Goal: Transaction & Acquisition: Purchase product/service

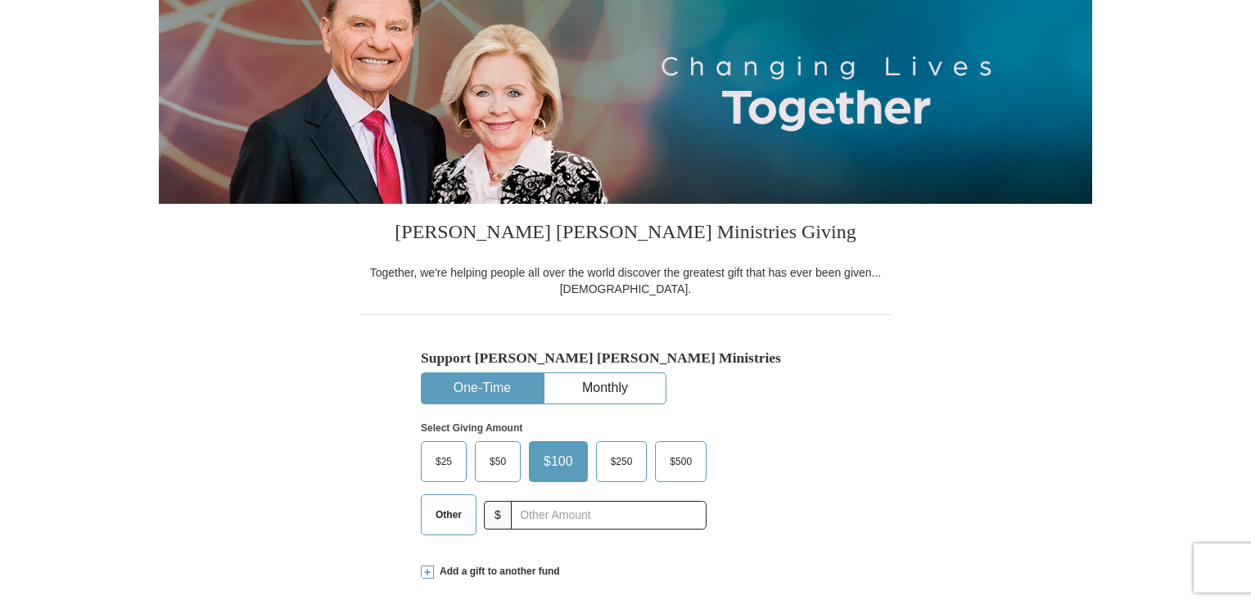
scroll to position [246, 0]
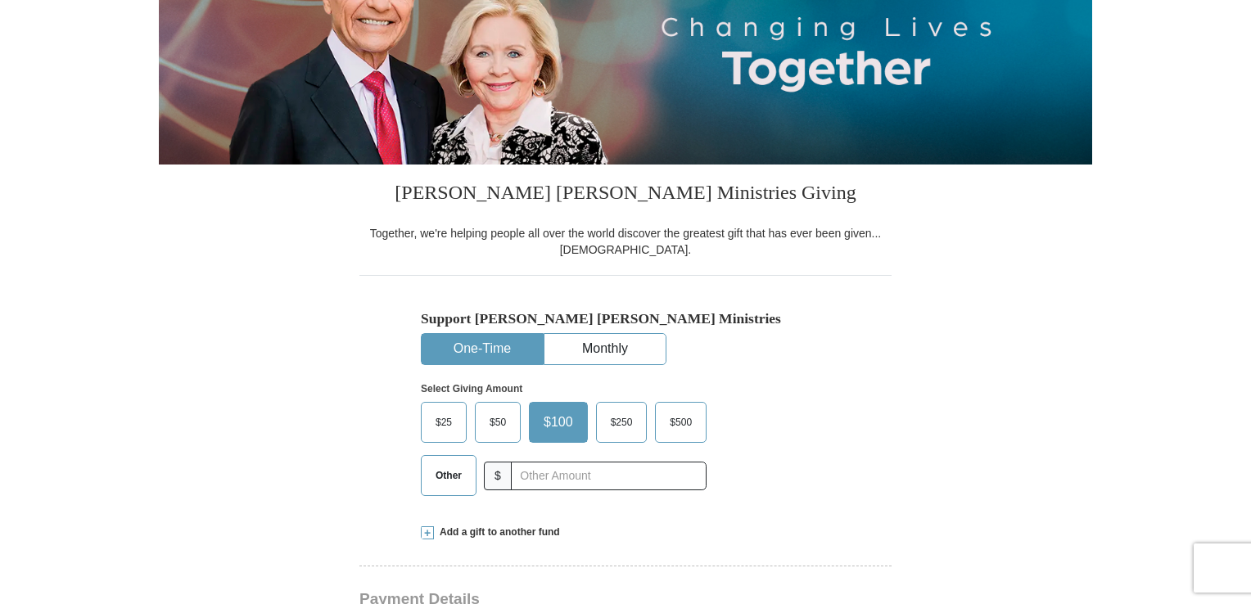
click at [483, 342] on button "One-Time" at bounding box center [482, 349] width 121 height 30
click at [489, 414] on span "$50" at bounding box center [498, 422] width 33 height 25
click at [0, 0] on input "$50" at bounding box center [0, 0] width 0 height 0
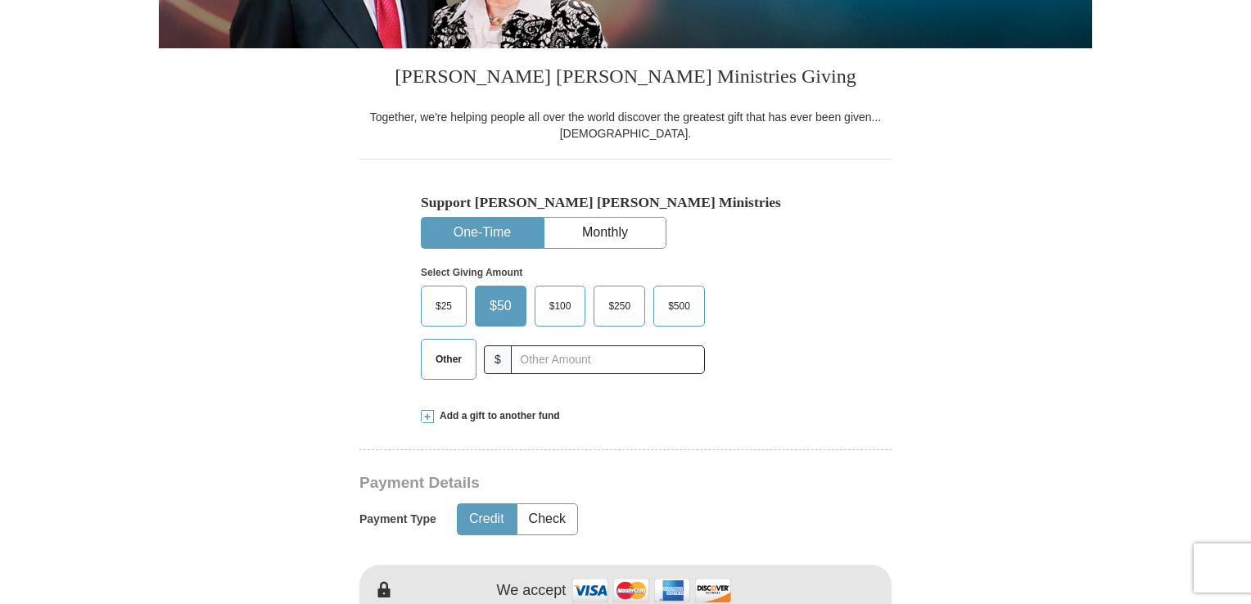
scroll to position [409, 0]
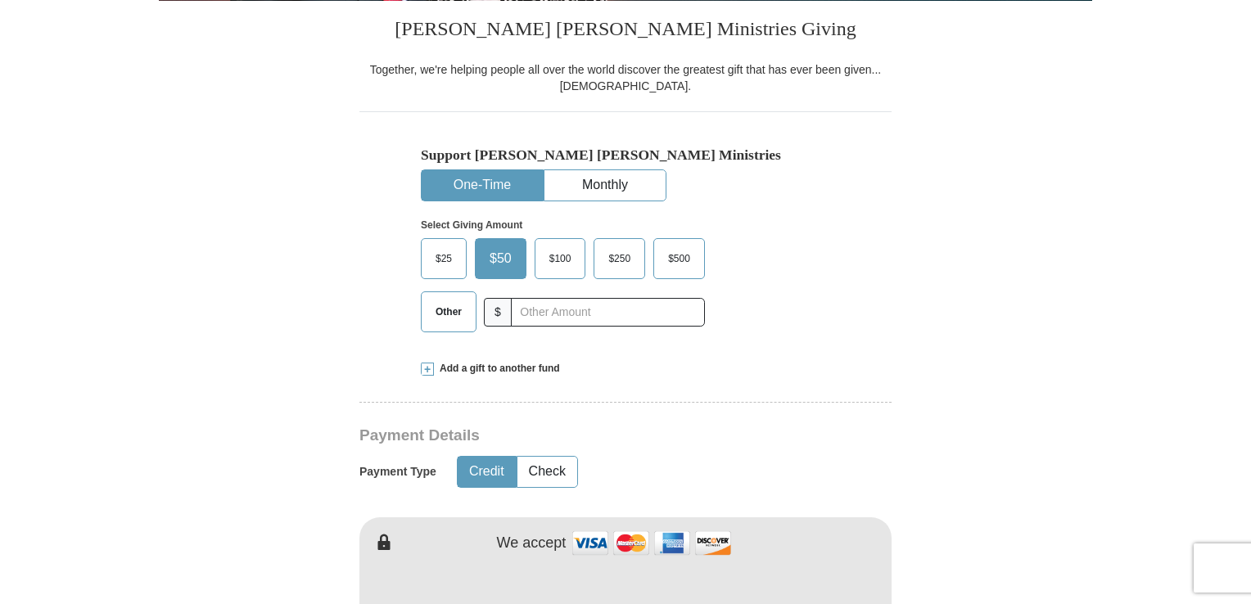
click at [485, 466] on button "Credit" at bounding box center [487, 472] width 58 height 30
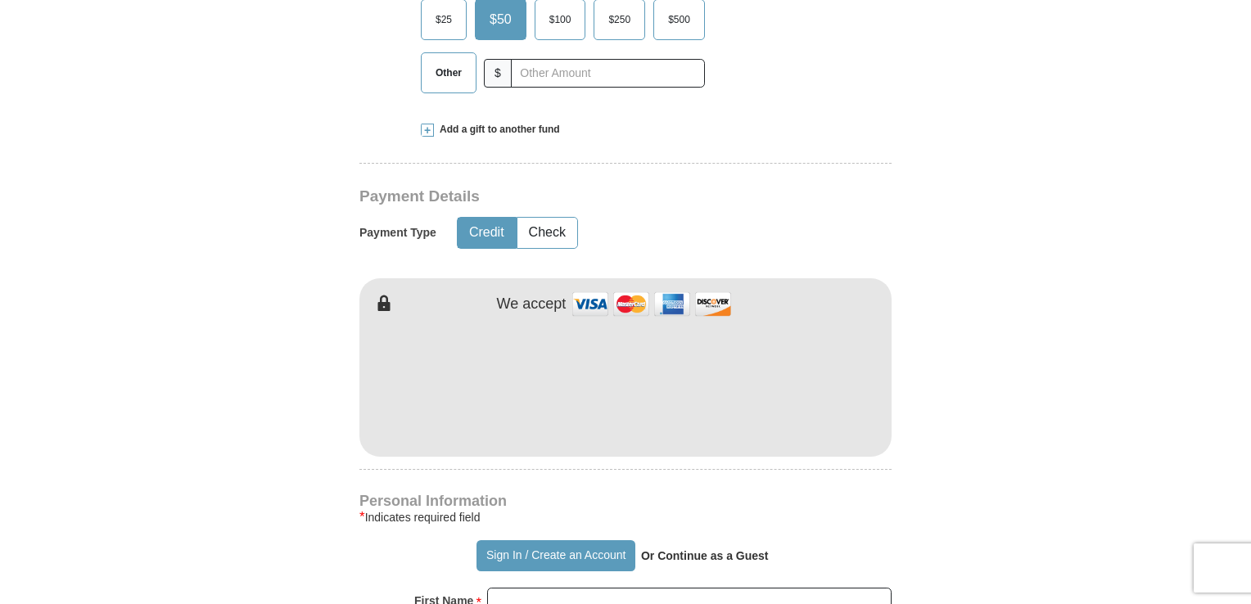
scroll to position [655, 0]
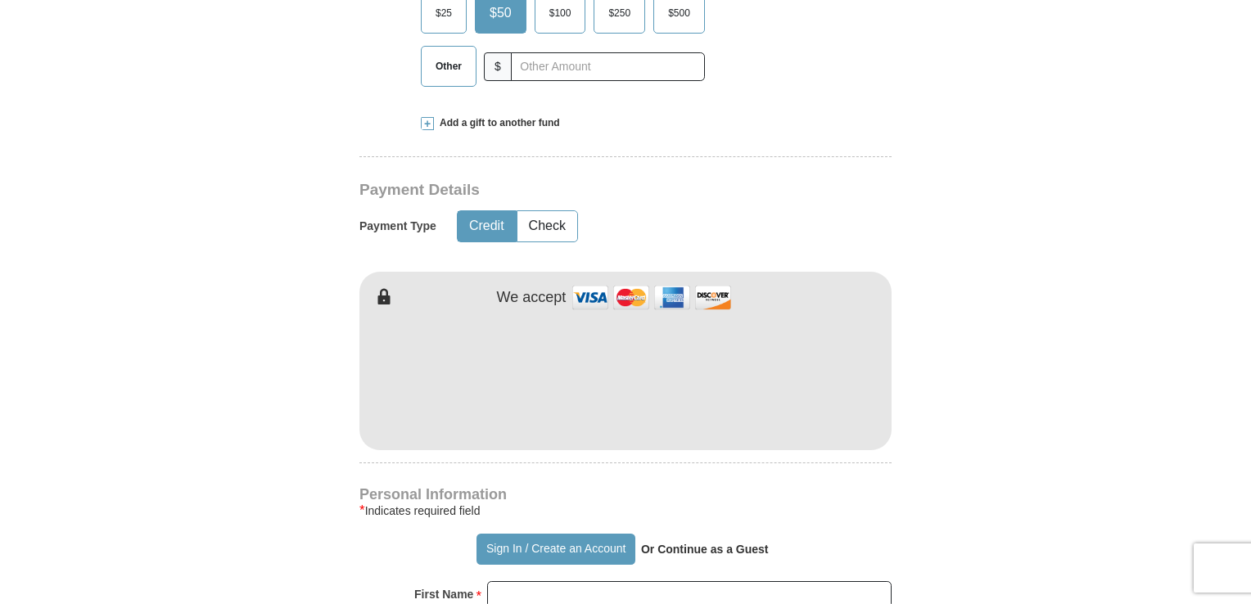
click at [597, 293] on img at bounding box center [652, 297] width 164 height 35
type input "[PERSON_NAME]"
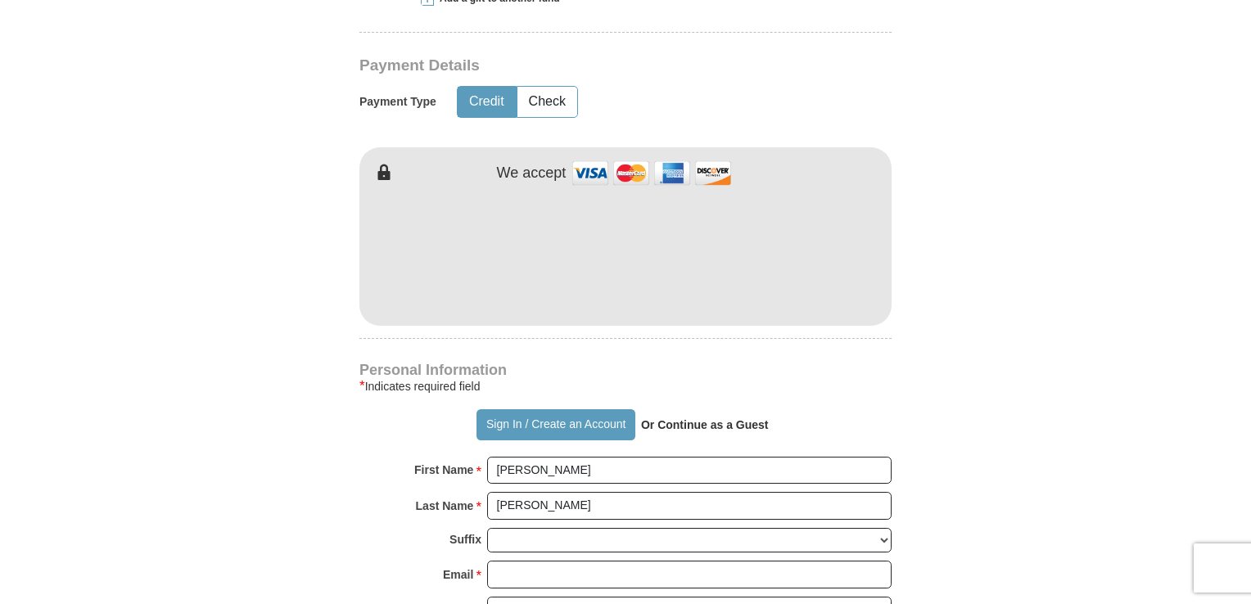
scroll to position [819, 0]
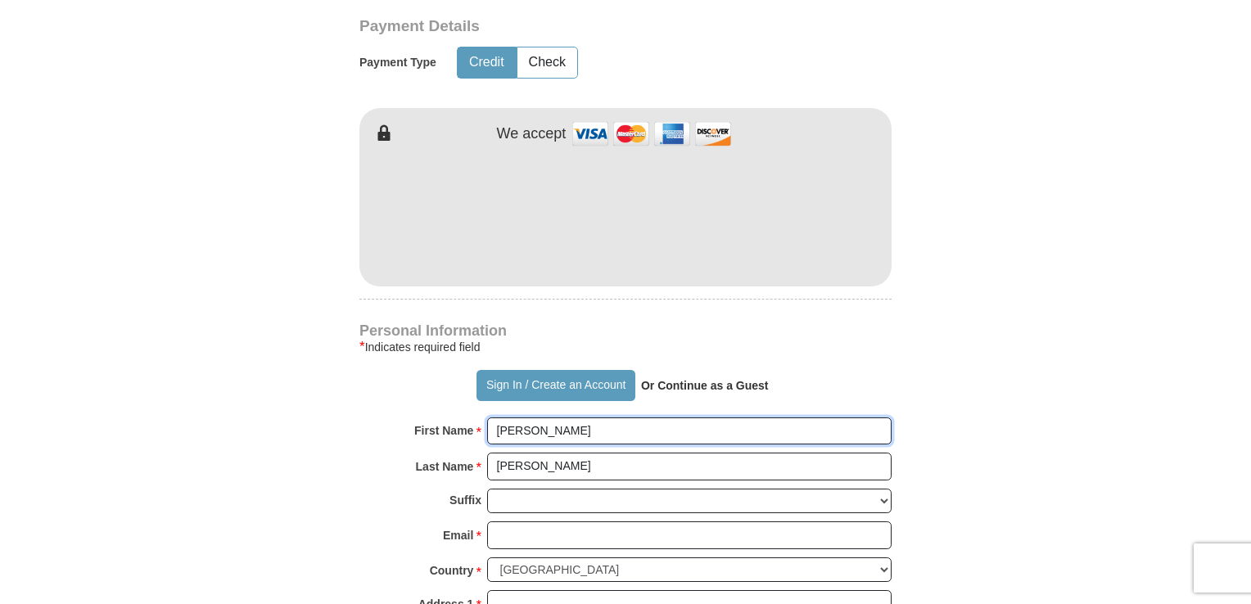
click at [543, 437] on input "[PERSON_NAME]" at bounding box center [689, 432] width 405 height 28
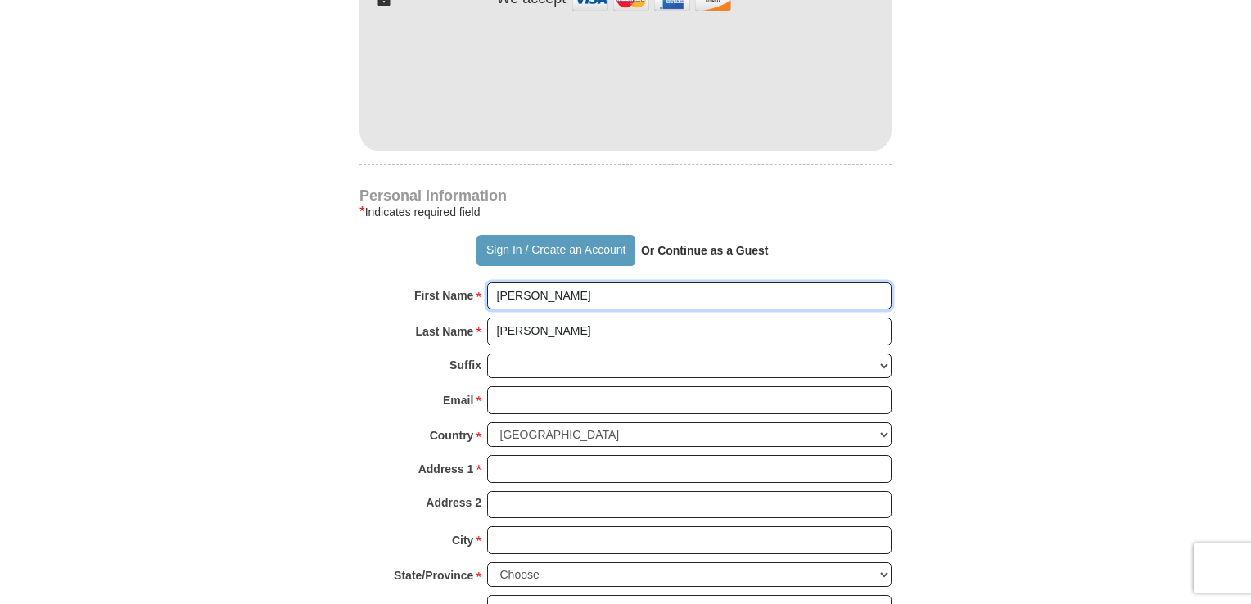
scroll to position [901, 0]
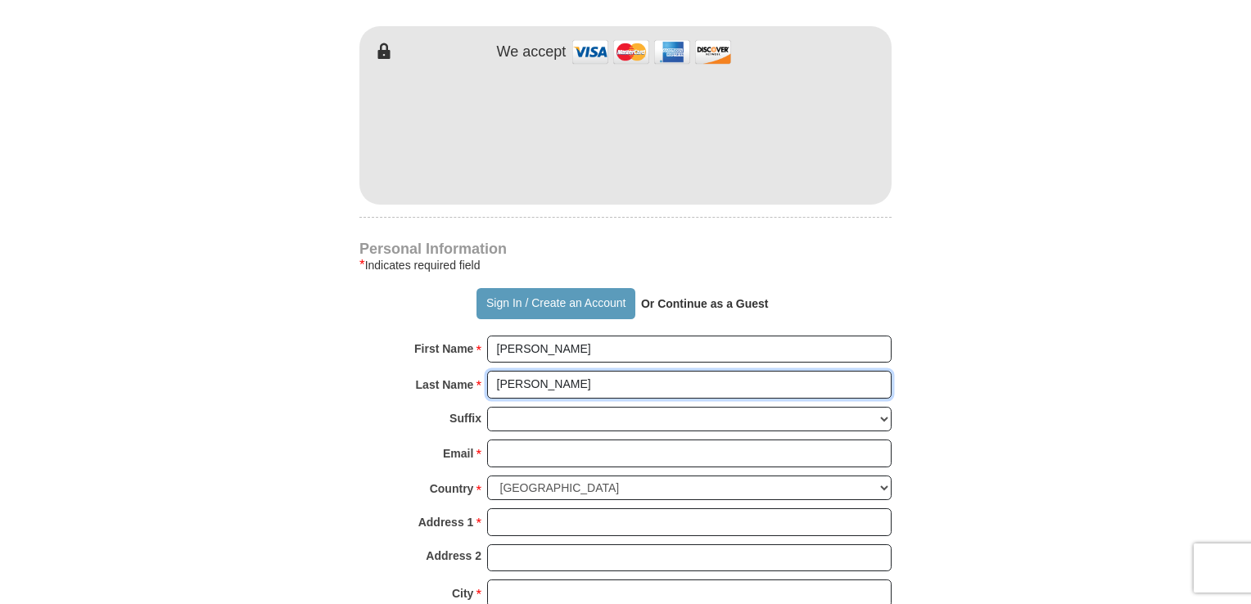
click at [550, 378] on input "[PERSON_NAME]" at bounding box center [689, 385] width 405 height 28
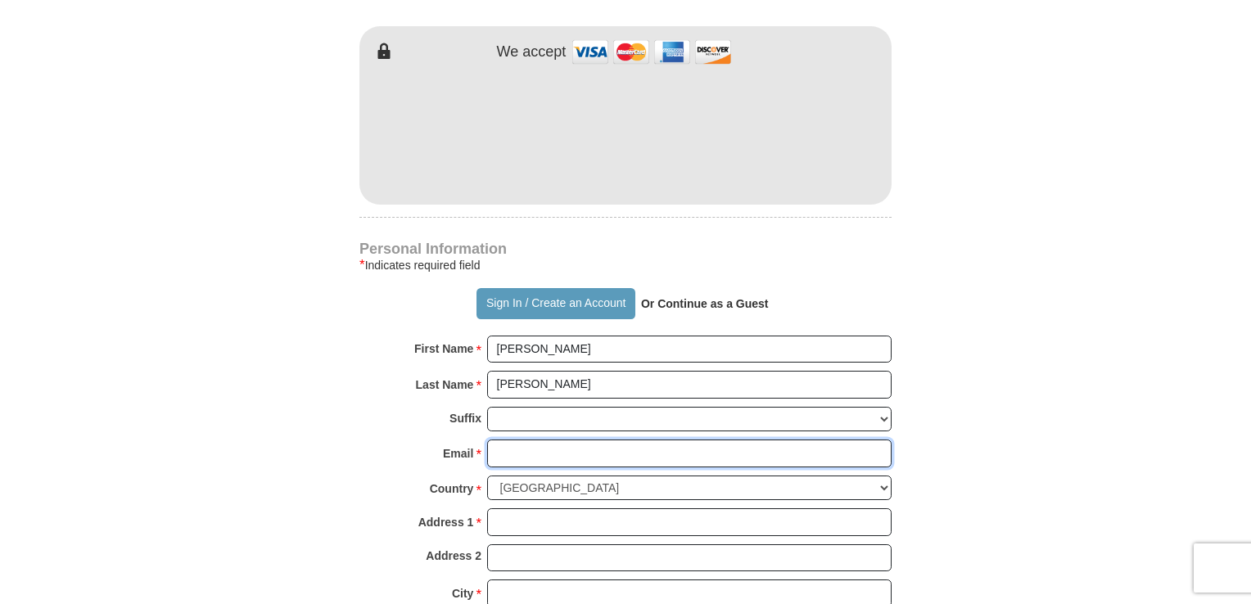
click at [518, 453] on input "Email *" at bounding box center [689, 454] width 405 height 28
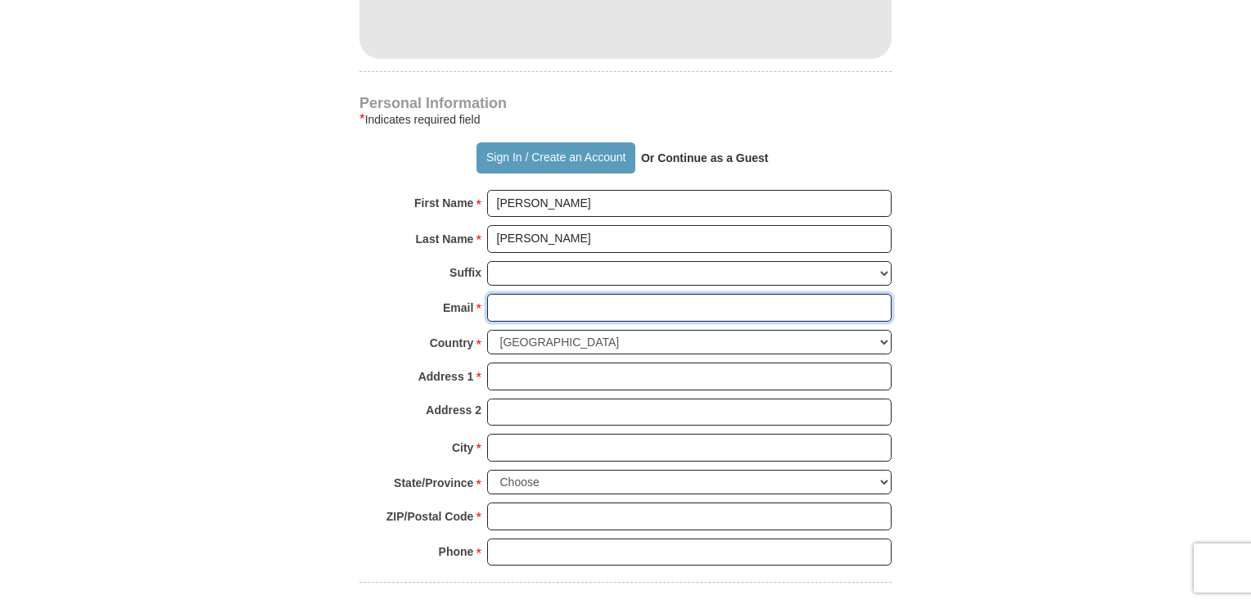
scroll to position [1065, 0]
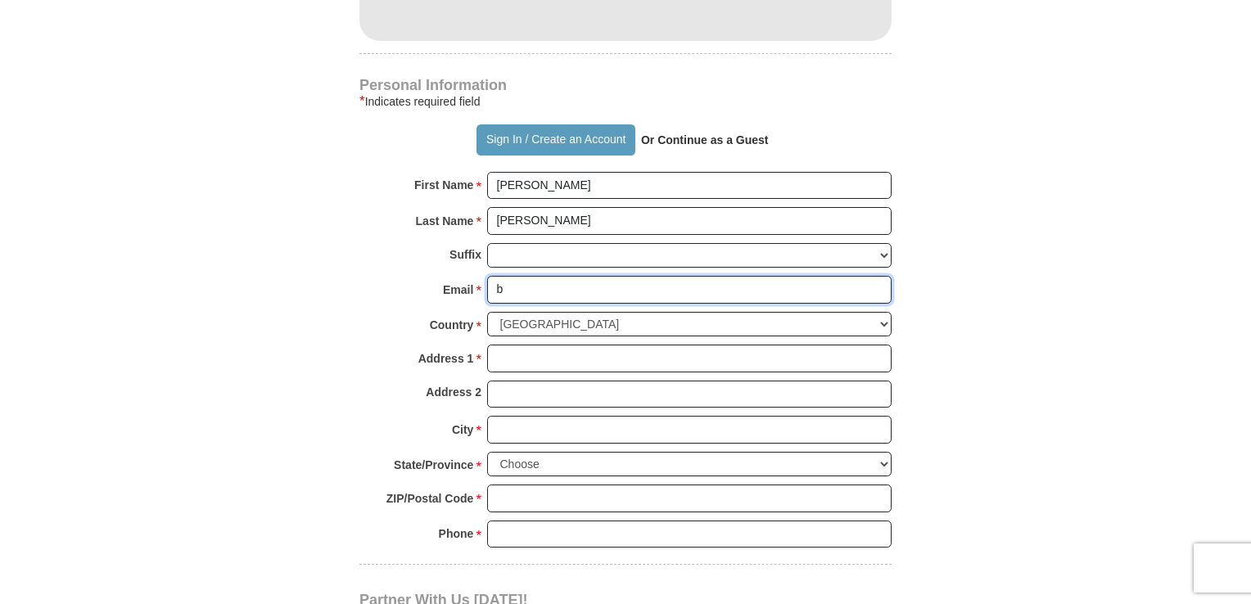
type input "[EMAIL_ADDRESS][DOMAIN_NAME]"
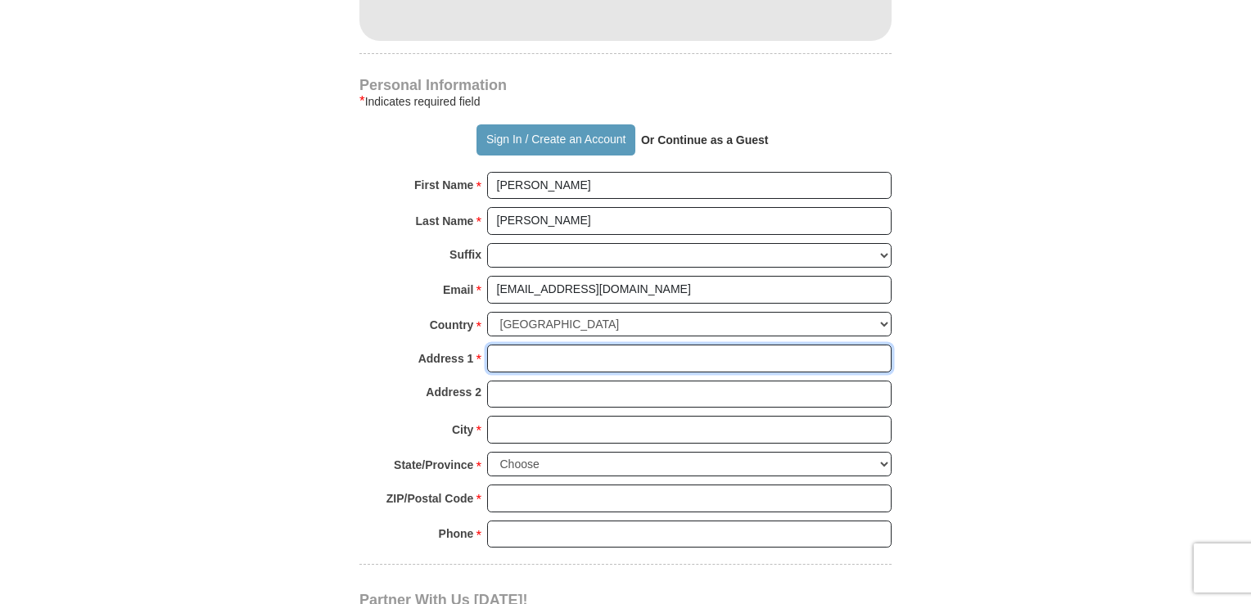
type input "[STREET_ADDRESS]"
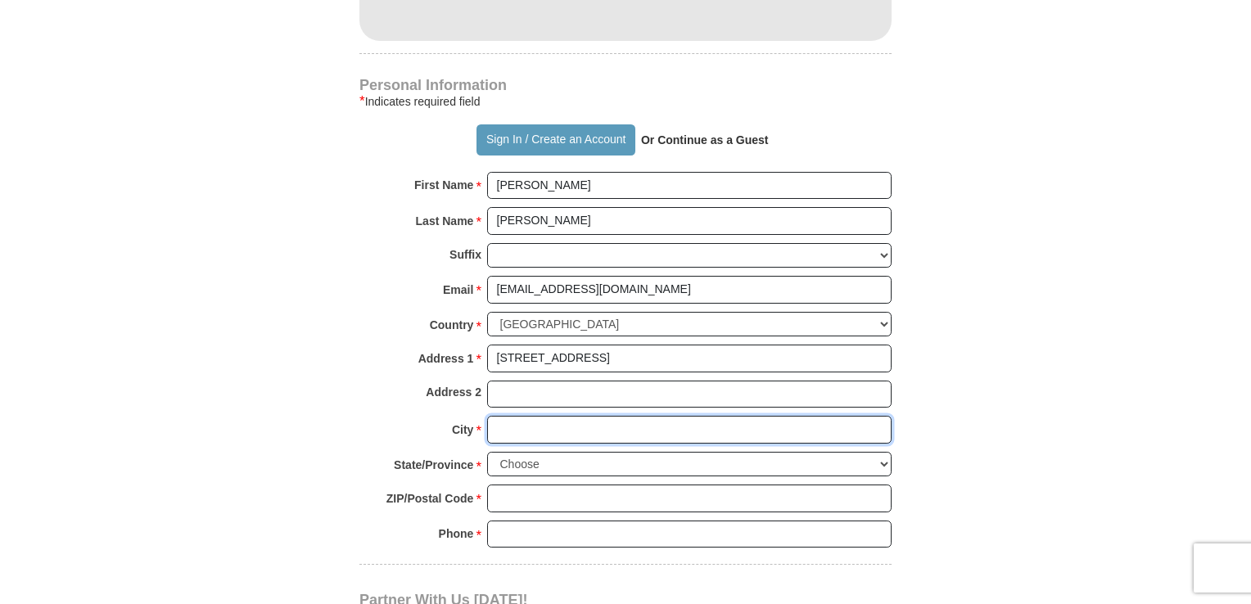
type input "[GEOGRAPHIC_DATA]"
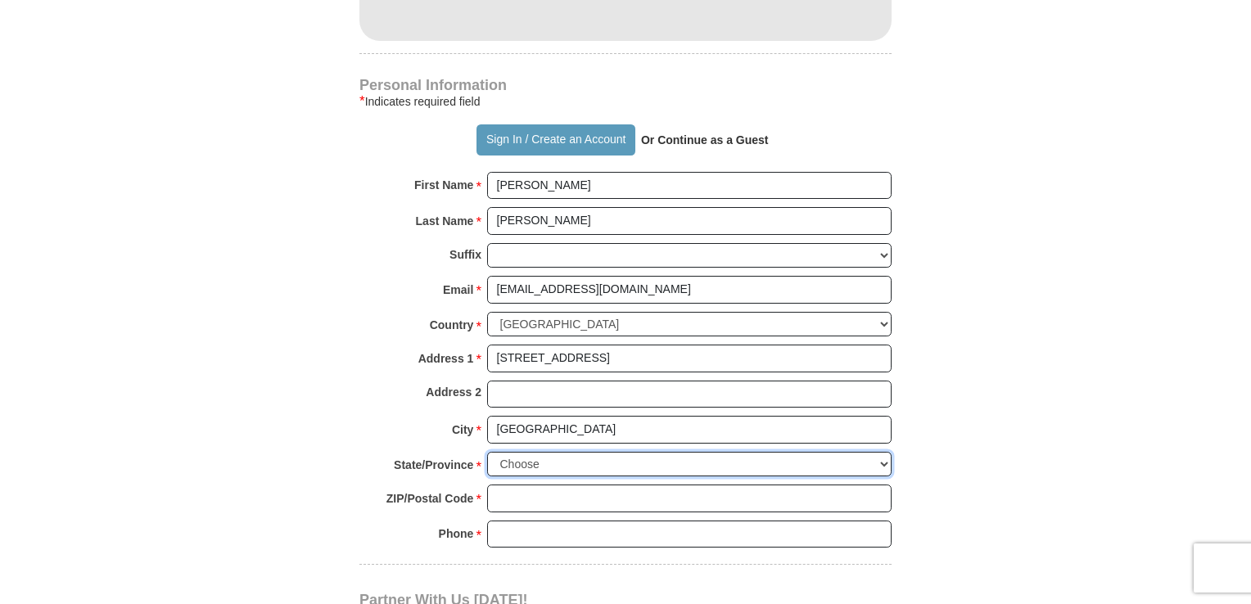
select select "[GEOGRAPHIC_DATA]"
type input "76108-4799"
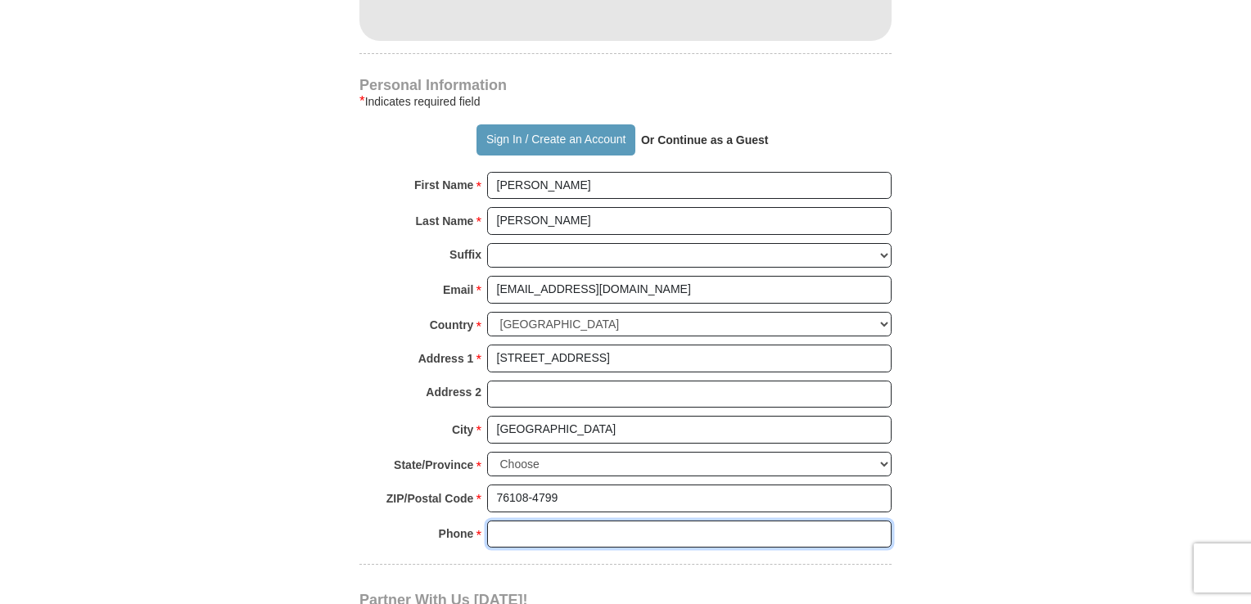
type input "8172354421"
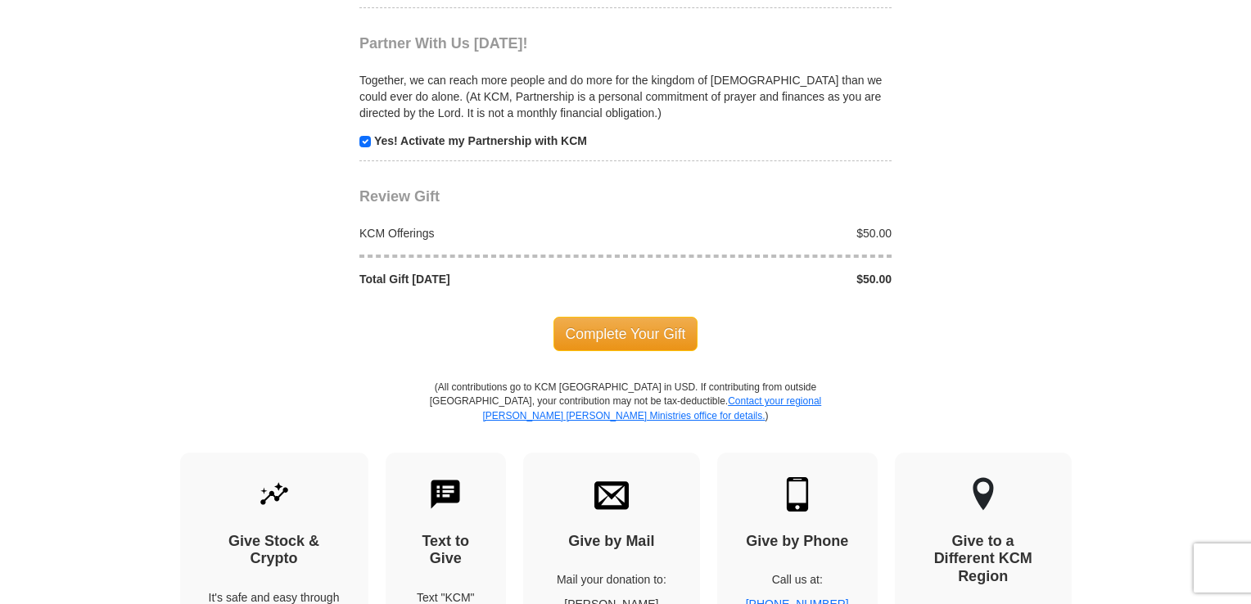
scroll to position [1638, 0]
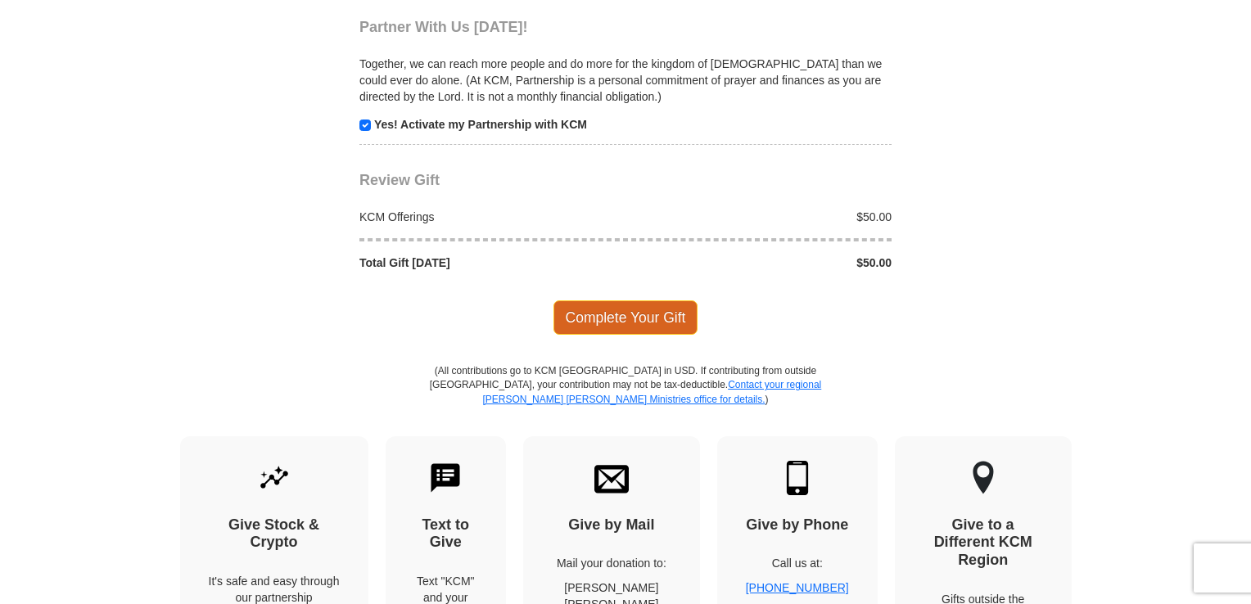
click at [657, 310] on span "Complete Your Gift" at bounding box center [626, 318] width 145 height 34
